Goal: Task Accomplishment & Management: Complete application form

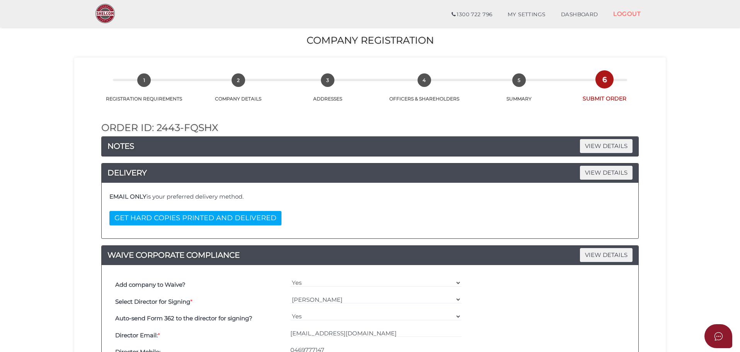
select select "000027080"
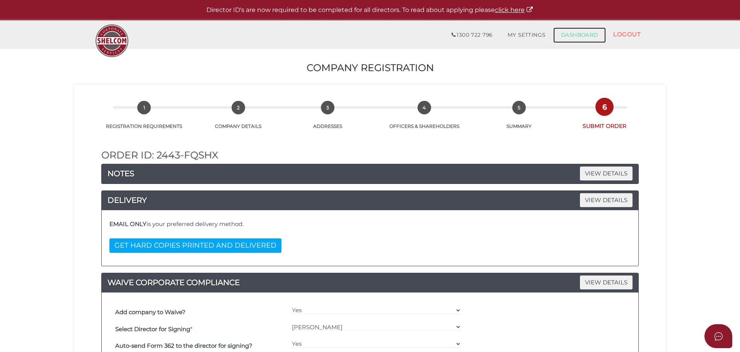
click at [568, 34] on link "DASHBOARD" at bounding box center [579, 34] width 53 height 15
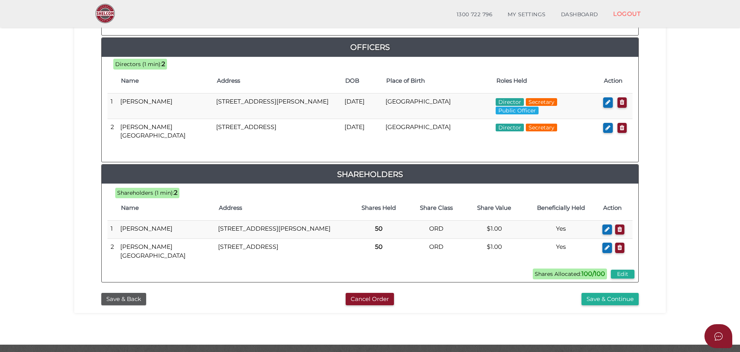
scroll to position [383, 0]
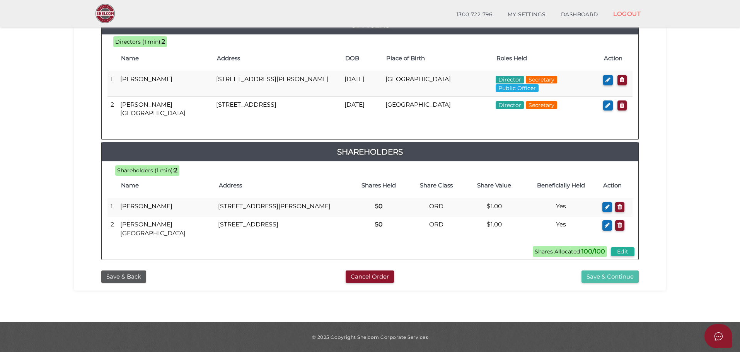
drag, startPoint x: 600, startPoint y: 278, endPoint x: 596, endPoint y: 278, distance: 4.3
click at [600, 278] on button "Save & Continue" at bounding box center [609, 277] width 57 height 13
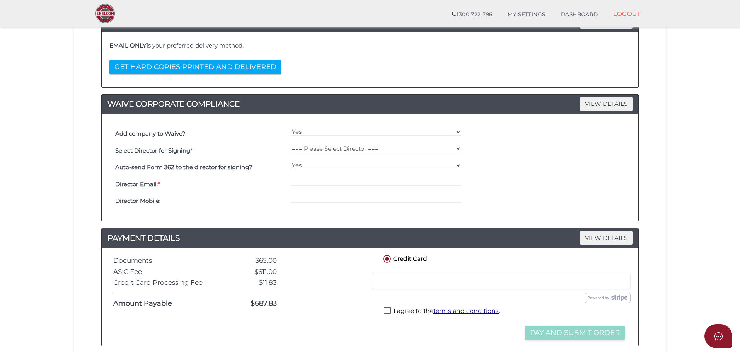
scroll to position [237, 0]
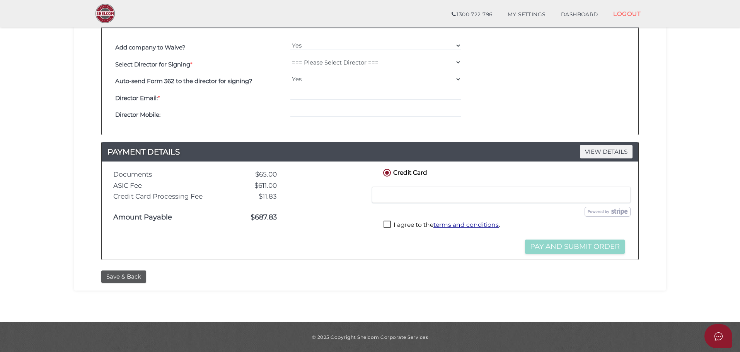
click at [385, 223] on label "I agree to the terms and conditions ." at bounding box center [441, 226] width 116 height 10
checkbox input "true"
click at [579, 247] on button "Pay and Submit Order" at bounding box center [575, 247] width 100 height 14
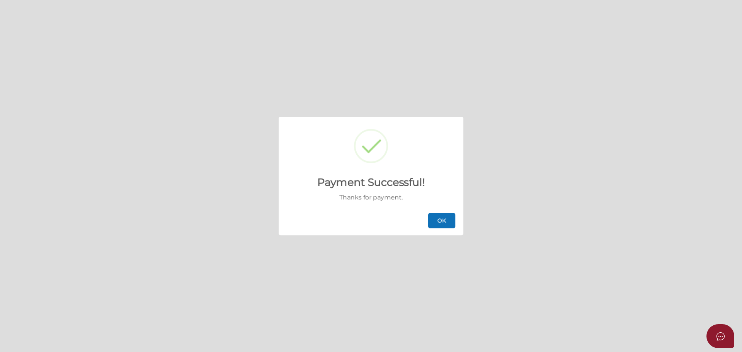
click at [438, 222] on button "OK" at bounding box center [441, 220] width 27 height 15
